Goal: Transaction & Acquisition: Purchase product/service

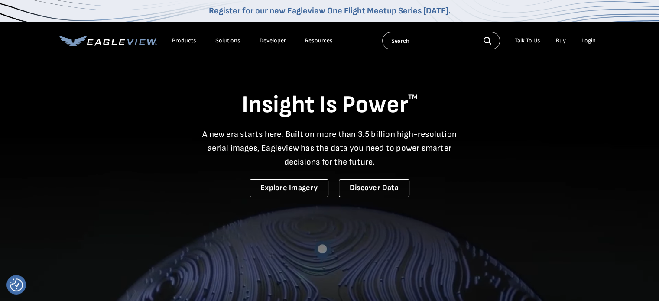
click at [590, 41] on div "Login" at bounding box center [589, 41] width 14 height 8
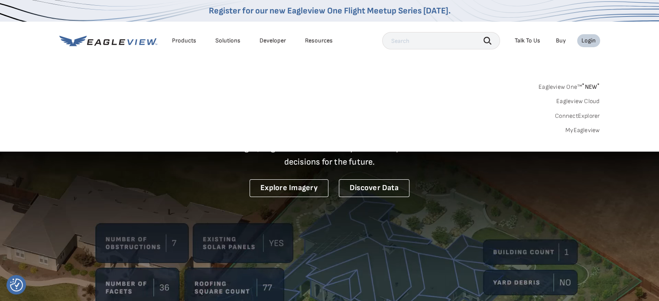
click at [582, 86] on link "Eagleview One™ * NEW *" at bounding box center [570, 86] width 62 height 10
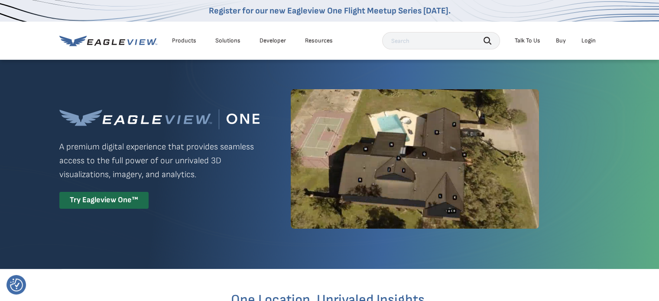
click at [585, 42] on div "Login" at bounding box center [589, 41] width 14 height 8
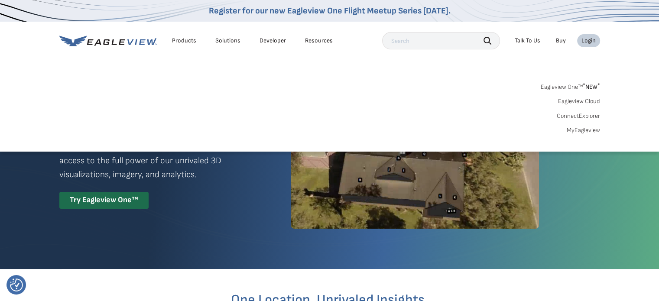
click at [589, 131] on link "MyEagleview" at bounding box center [583, 131] width 33 height 8
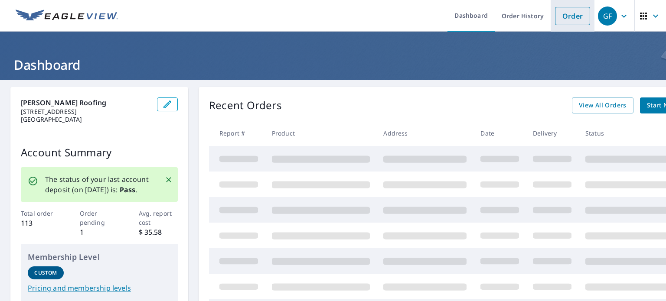
click at [564, 17] on link "Order" at bounding box center [572, 16] width 35 height 18
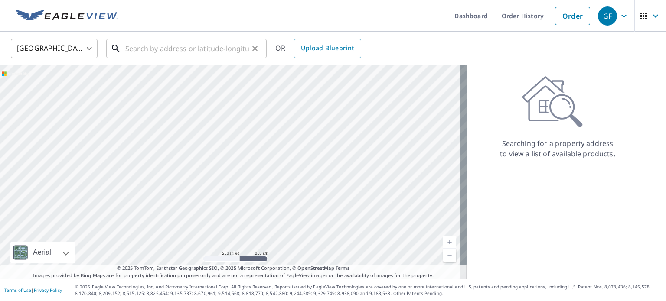
click at [166, 46] on input "text" at bounding box center [187, 48] width 124 height 24
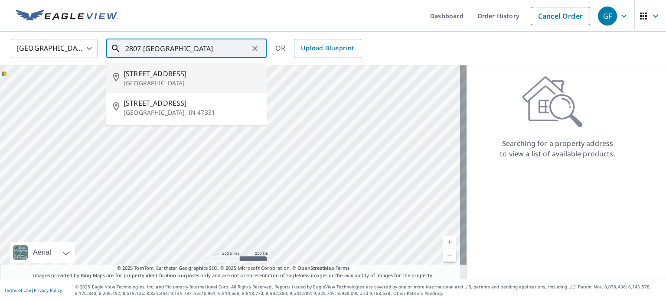
click at [203, 74] on span "2807 N Highland Ave" at bounding box center [192, 74] width 136 height 10
type input "2807 N Highland Ave Tampa, FL 33602"
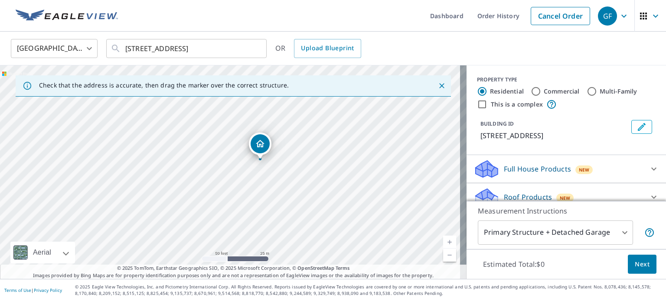
drag, startPoint x: 324, startPoint y: 207, endPoint x: 300, endPoint y: 190, distance: 29.6
click at [300, 190] on div "2807 N Highland Ave Tampa, FL 33602" at bounding box center [233, 172] width 467 height 214
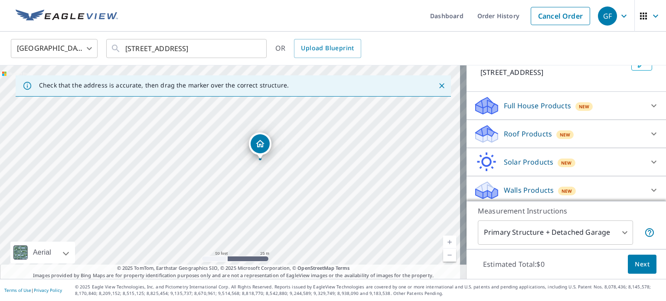
scroll to position [66, 0]
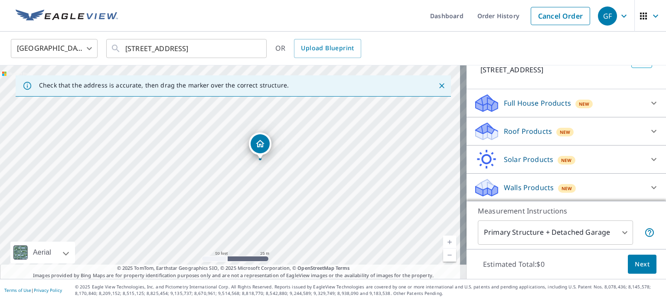
click at [651, 131] on icon at bounding box center [653, 131] width 5 height 3
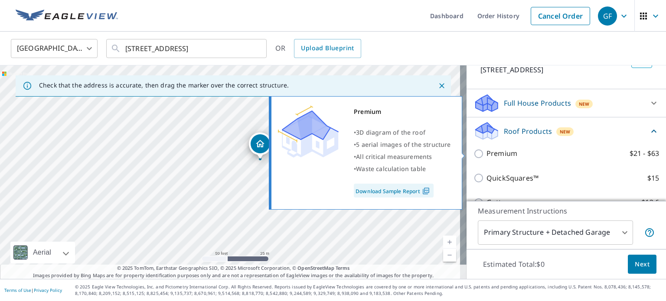
click at [473, 152] on input "Premium $21 - $63" at bounding box center [479, 154] width 13 height 10
checkbox input "true"
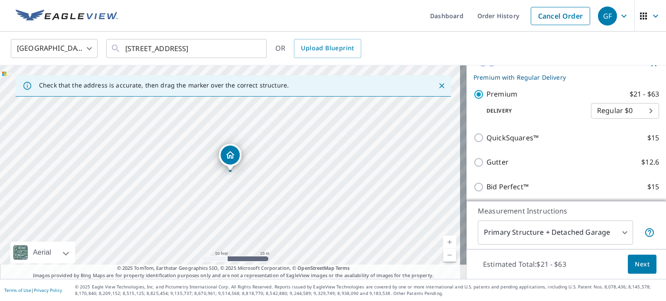
scroll to position [153, 0]
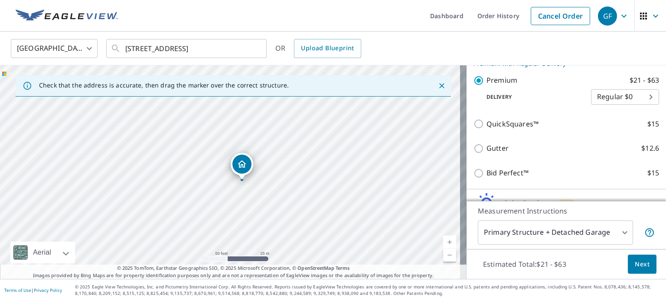
click at [275, 182] on div "2807 N Highland Ave Tampa, FL 33602" at bounding box center [233, 172] width 467 height 214
click at [636, 268] on span "Next" at bounding box center [642, 264] width 15 height 11
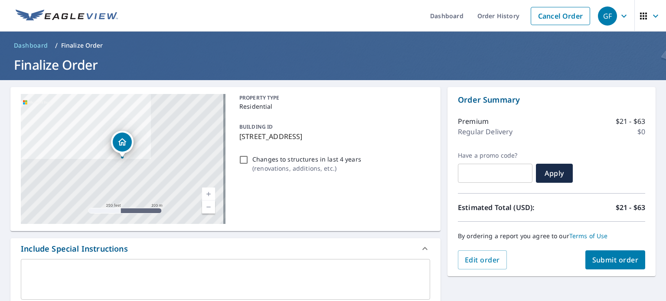
scroll to position [43, 0]
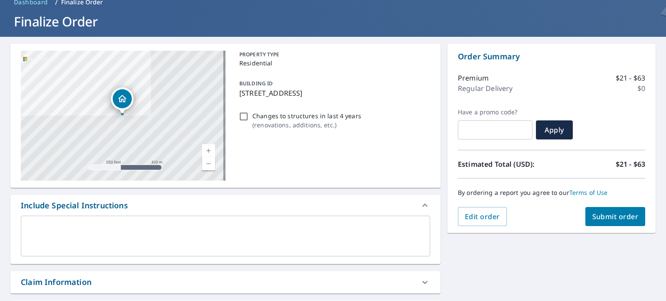
click at [603, 217] on span "Submit order" at bounding box center [615, 217] width 46 height 10
checkbox input "true"
